Goal: Information Seeking & Learning: Understand process/instructions

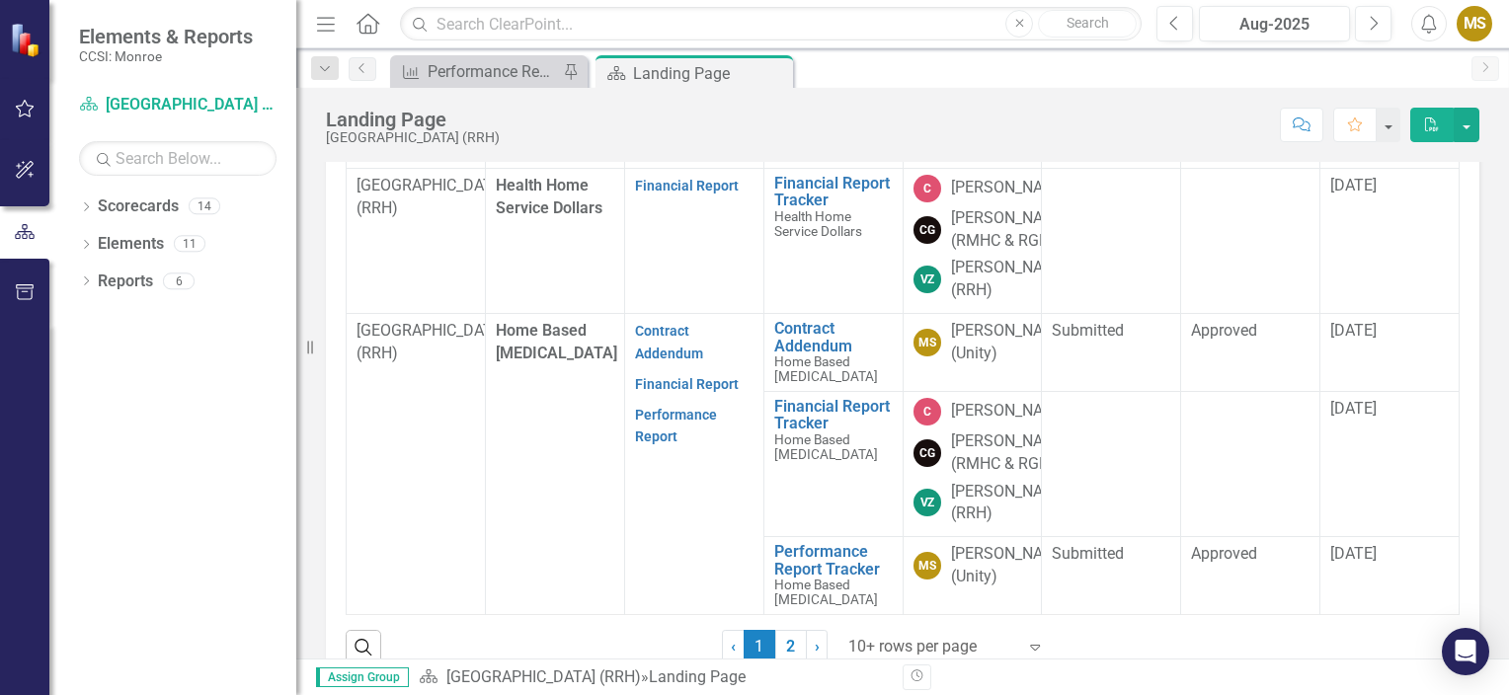
scroll to position [1086, 0]
click at [640, 361] on link "Contract Addendum" at bounding box center [669, 342] width 68 height 39
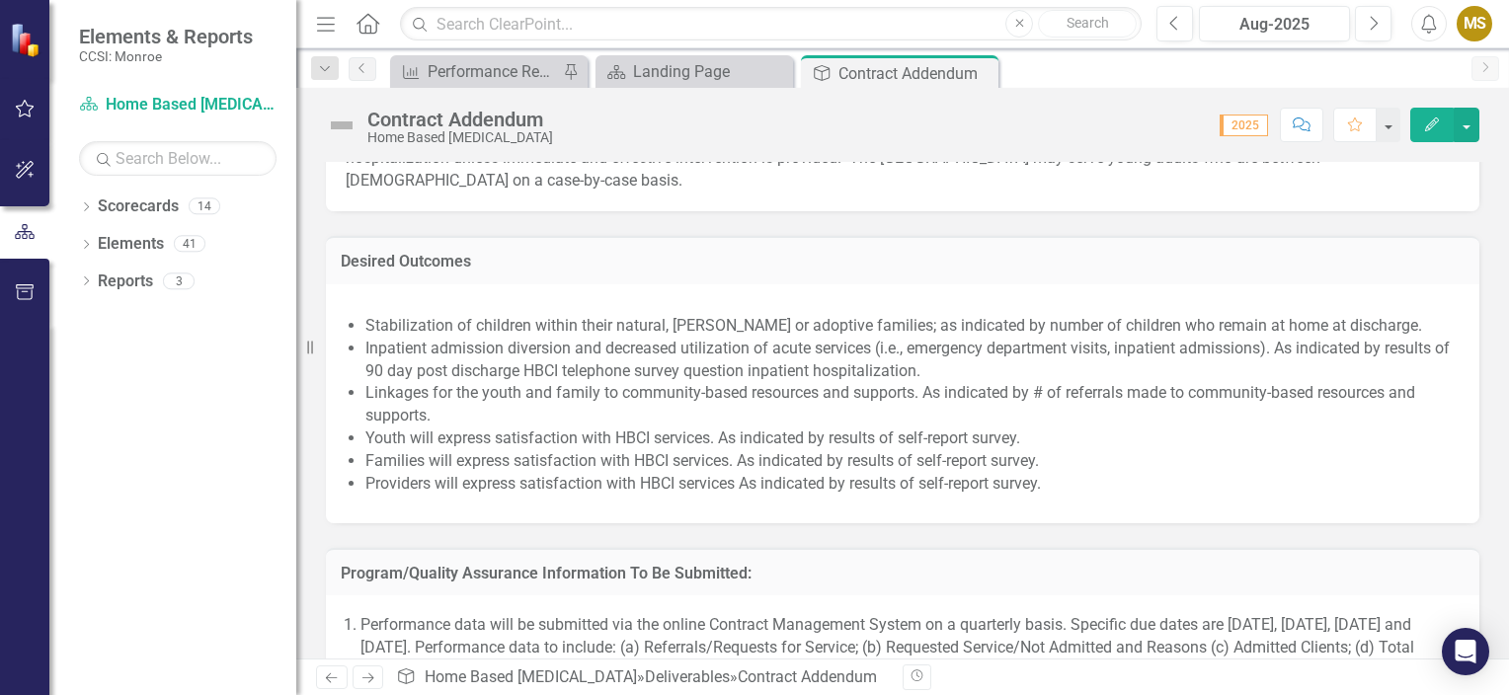
scroll to position [1580, 0]
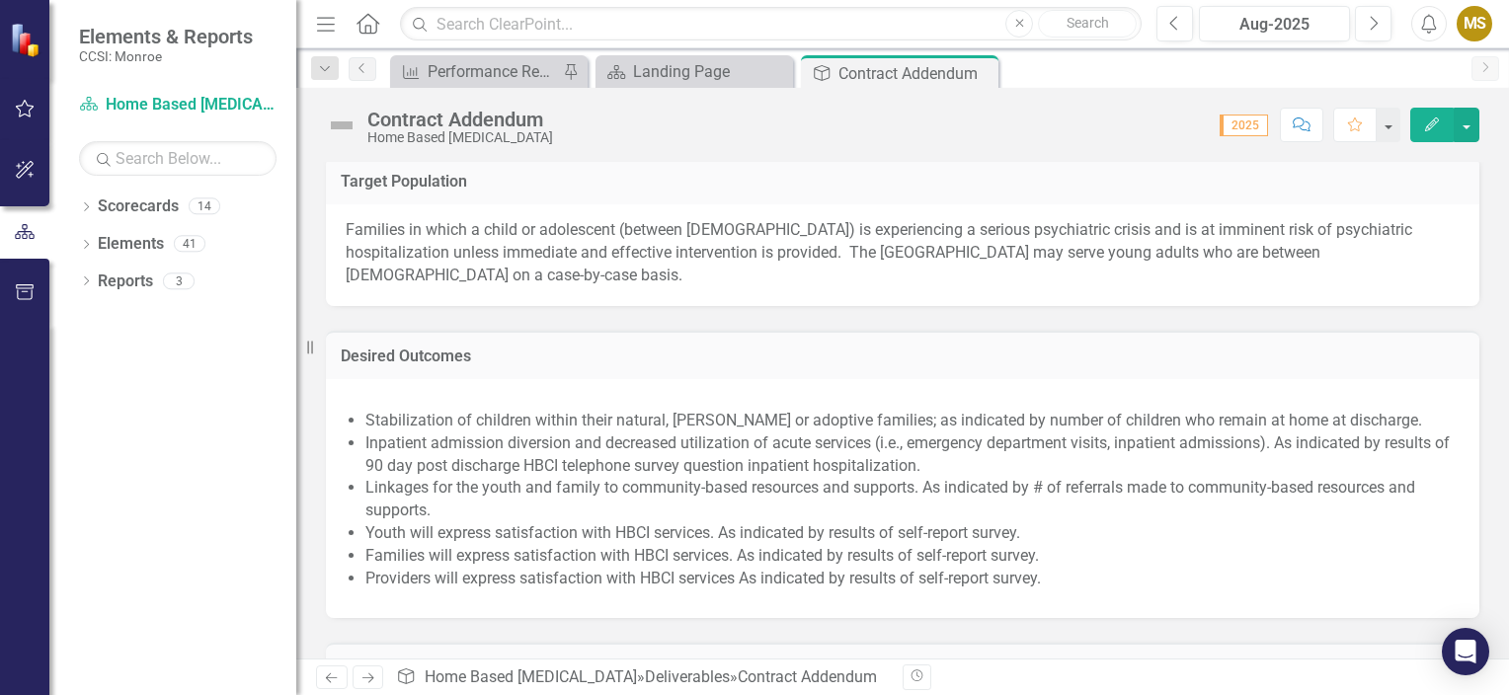
drag, startPoint x: 1066, startPoint y: 265, endPoint x: 1064, endPoint y: 240, distance: 24.8
click at [1064, 240] on p "Families in which a child or adolescent (between [DEMOGRAPHIC_DATA]) is experie…" at bounding box center [903, 253] width 1114 height 68
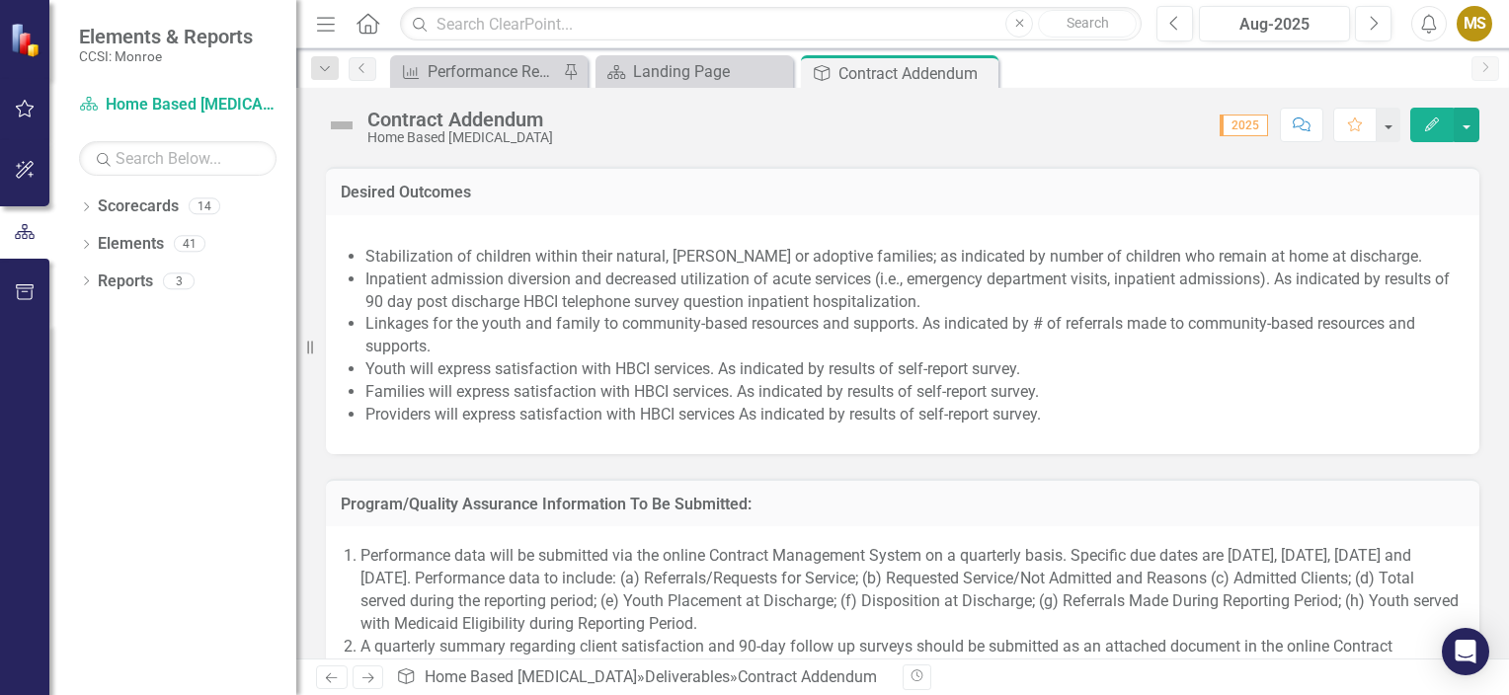
scroll to position [1781, 0]
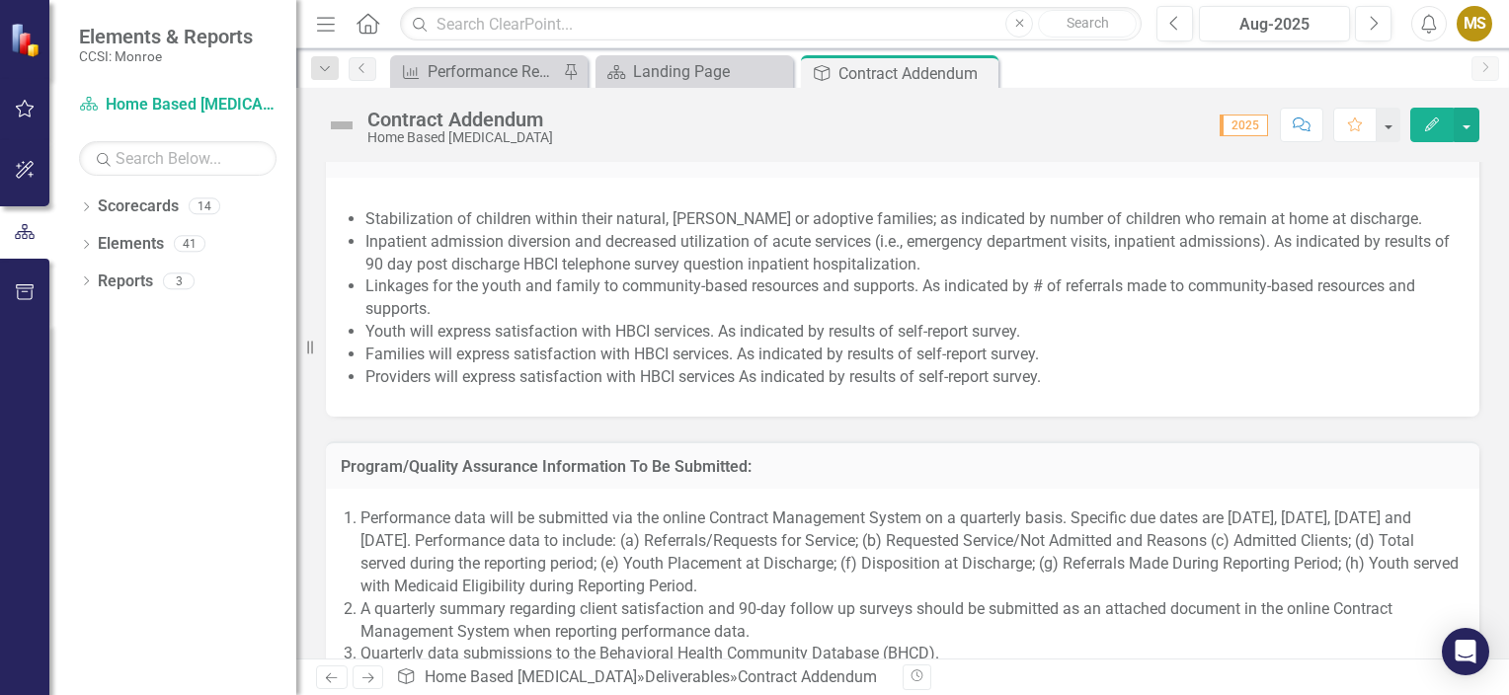
drag, startPoint x: 363, startPoint y: 240, endPoint x: 759, endPoint y: 247, distance: 395.9
click at [759, 247] on span "Stabilization of children within their natural, [PERSON_NAME] or adoptive famil…" at bounding box center [903, 295] width 1114 height 204
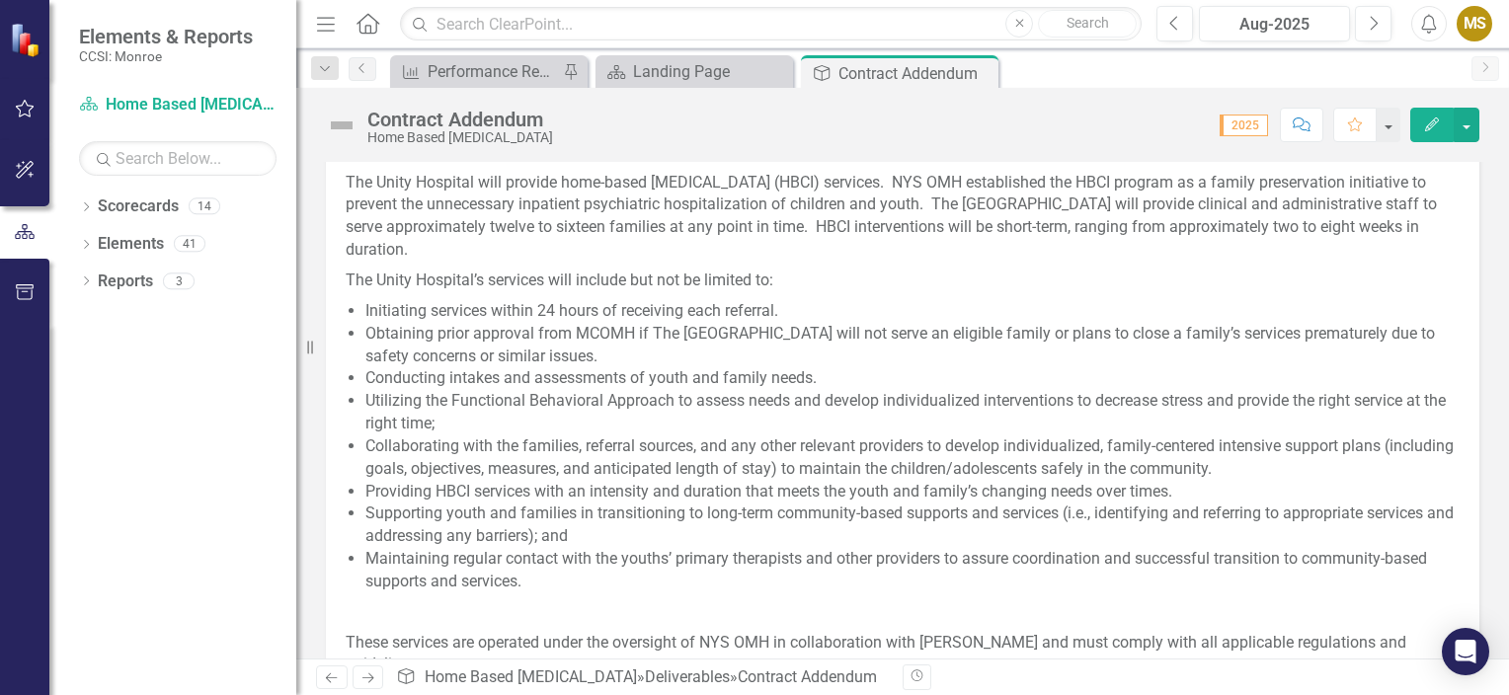
scroll to position [828, 0]
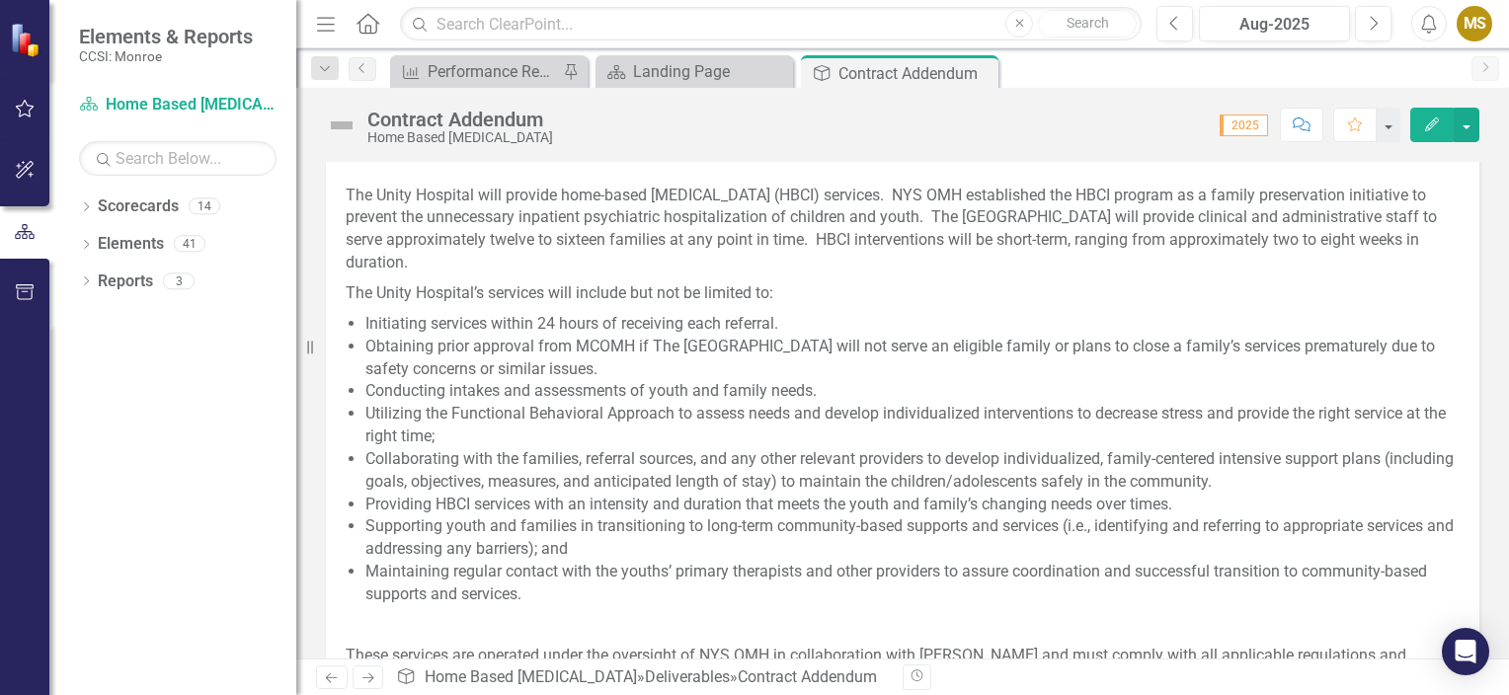
drag, startPoint x: 873, startPoint y: 236, endPoint x: 1092, endPoint y: 236, distance: 219.2
click at [1084, 234] on p "The Unity Hospital will provide home-based [MEDICAL_DATA] (HBCI) services. NYS …" at bounding box center [903, 230] width 1114 height 98
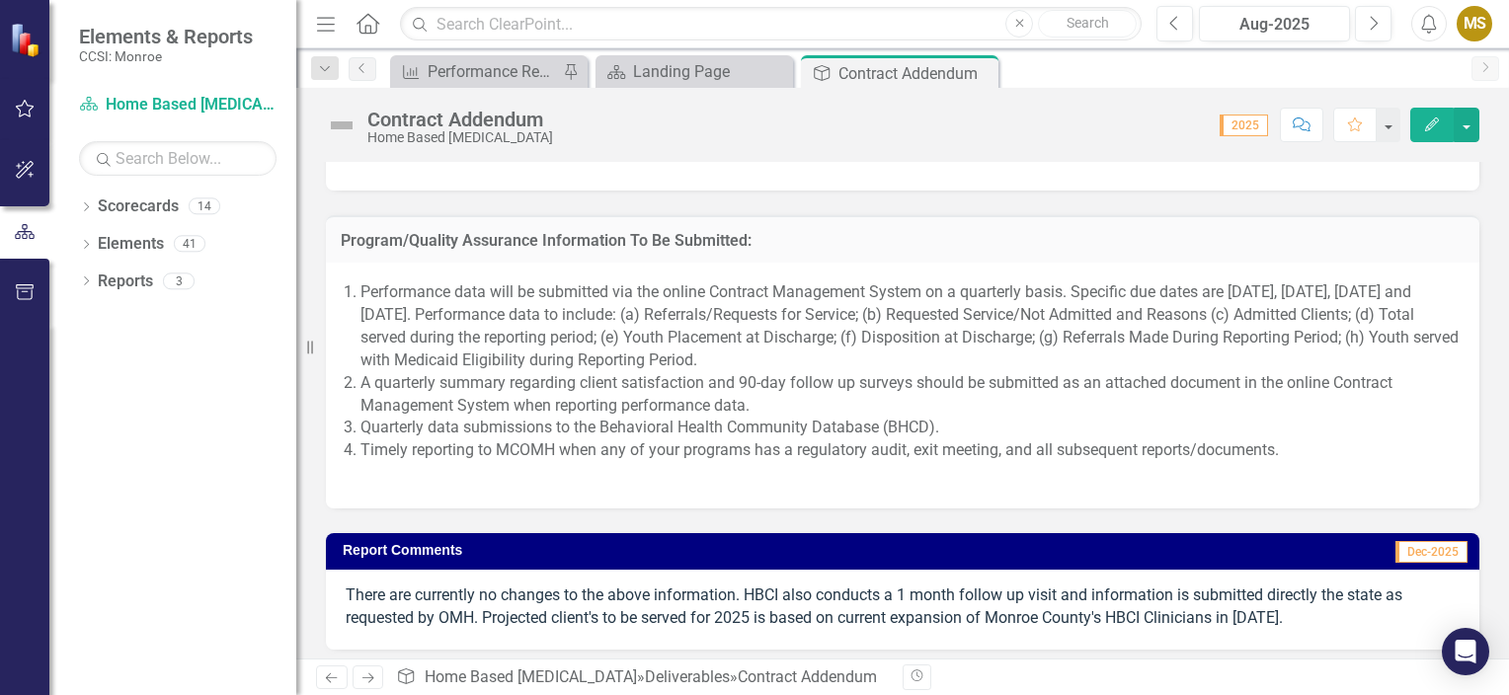
scroll to position [2020, 0]
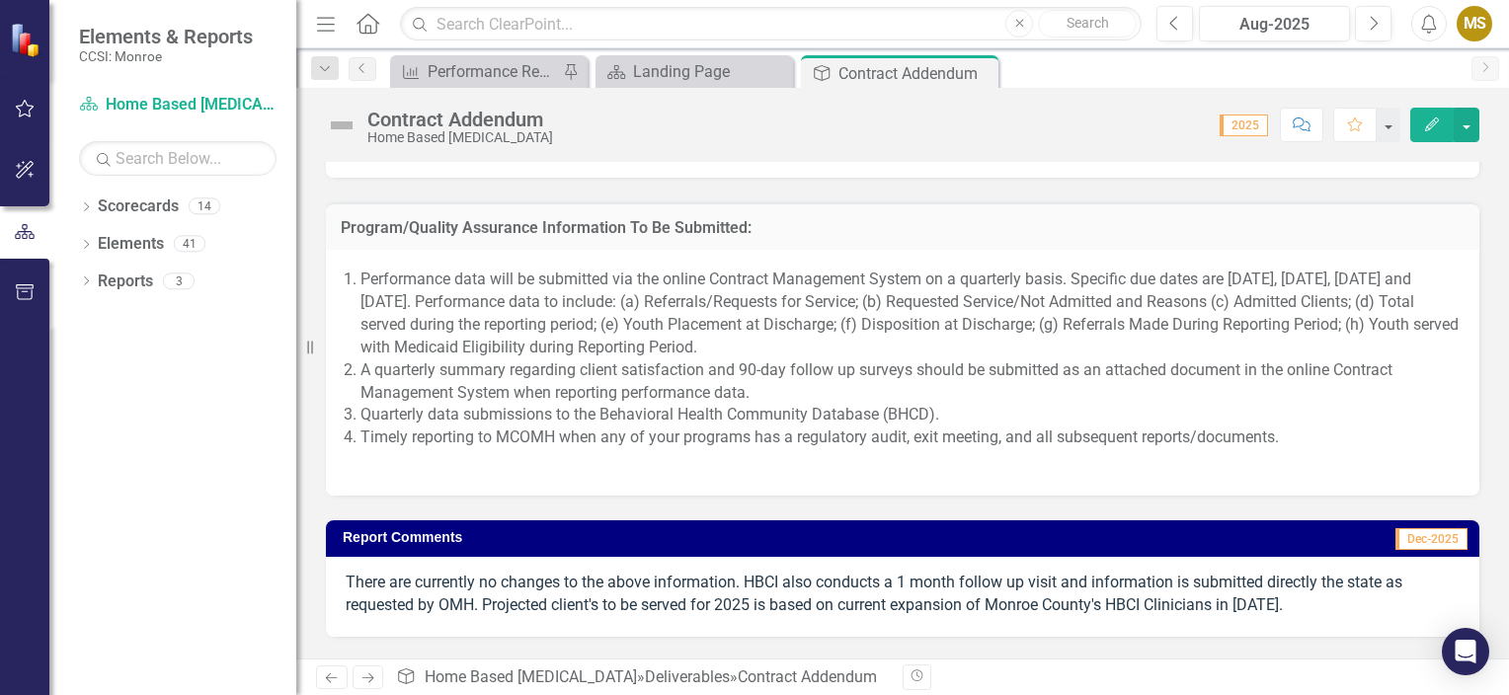
drag, startPoint x: 1286, startPoint y: 434, endPoint x: 501, endPoint y: 304, distance: 796.6
click at [501, 304] on ol "Performance data will be submitted via the online Contract Management System on…" at bounding box center [909, 359] width 1099 height 181
drag, startPoint x: 363, startPoint y: 274, endPoint x: 772, endPoint y: 327, distance: 412.1
click at [727, 316] on li "Performance data will be submitted via the online Contract Management System on…" at bounding box center [909, 314] width 1099 height 90
click at [886, 344] on li "Performance data will be submitted via the online Contract Management System on…" at bounding box center [909, 314] width 1099 height 90
